Goal: Find specific page/section: Find specific page/section

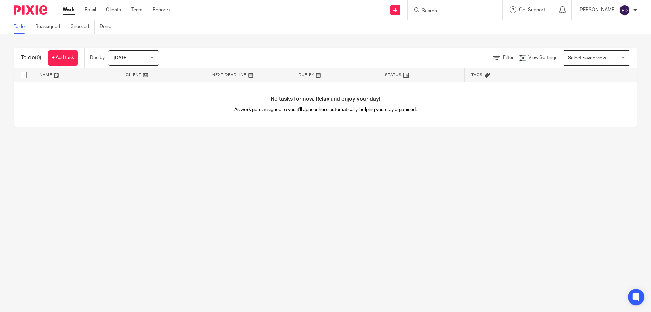
click at [468, 12] on input "Search" at bounding box center [451, 11] width 61 height 6
type input "e"
type input "tulmod"
click at [481, 28] on link at bounding box center [468, 29] width 97 height 16
